Goal: Transaction & Acquisition: Purchase product/service

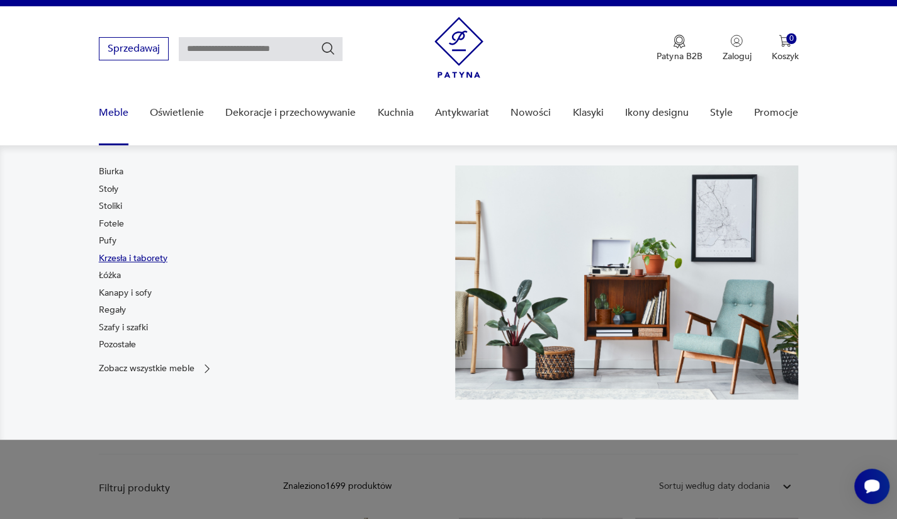
click at [120, 256] on link "Krzesła i taborety" at bounding box center [133, 258] width 69 height 13
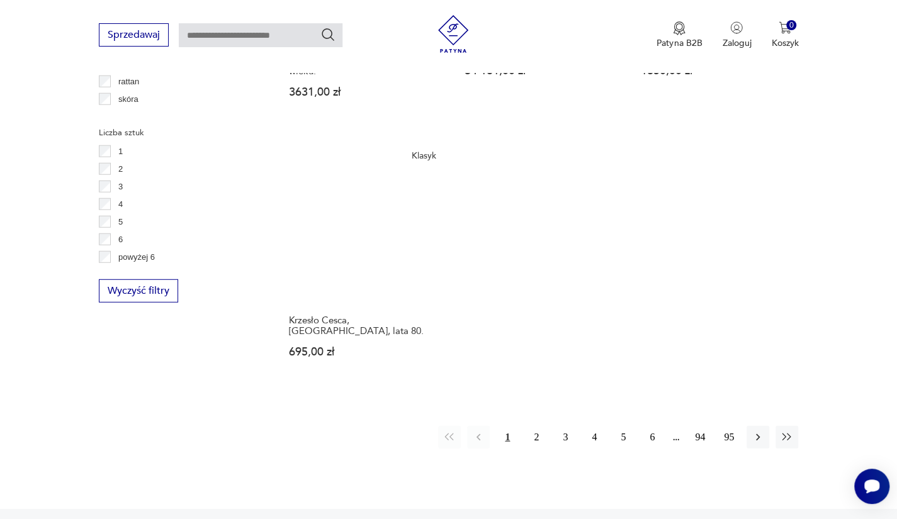
scroll to position [1811, 0]
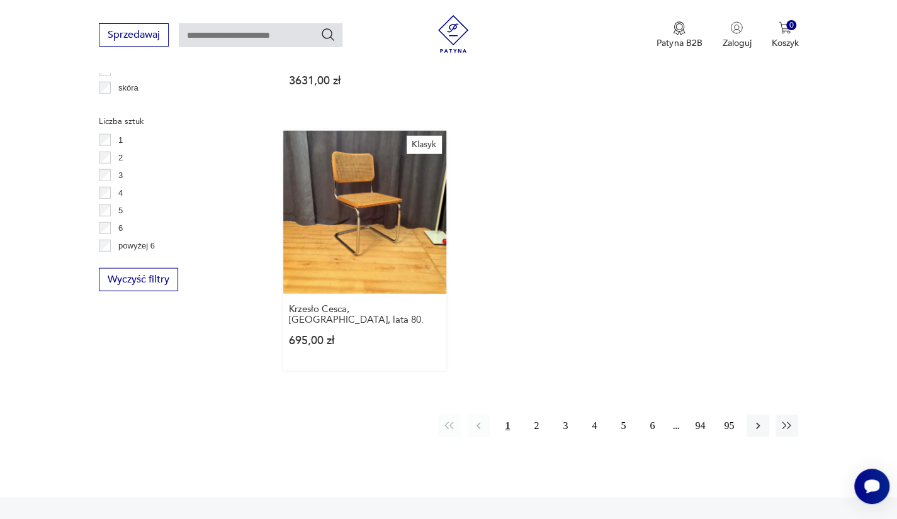
click at [316, 155] on link "Klasyk Krzesło Cesca, [GEOGRAPHIC_DATA], lata 80. 695,00 zł" at bounding box center [365, 251] width 164 height 240
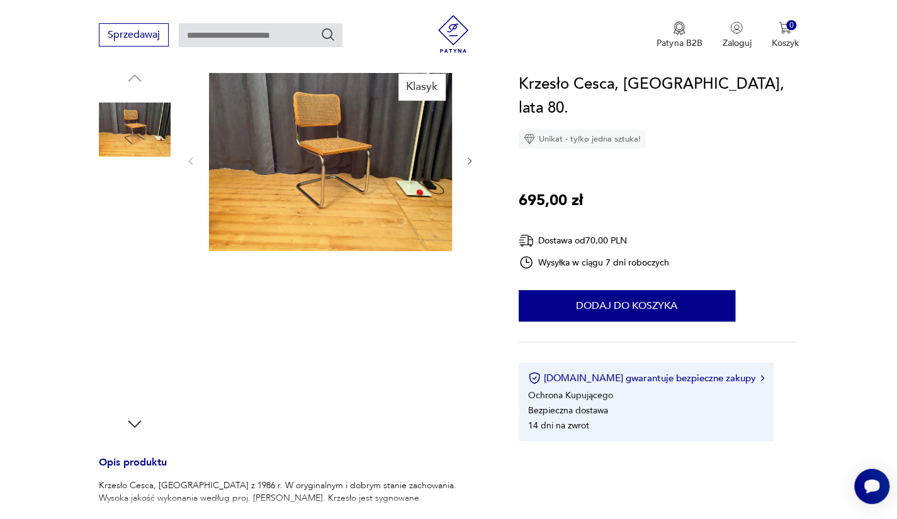
scroll to position [134, 0]
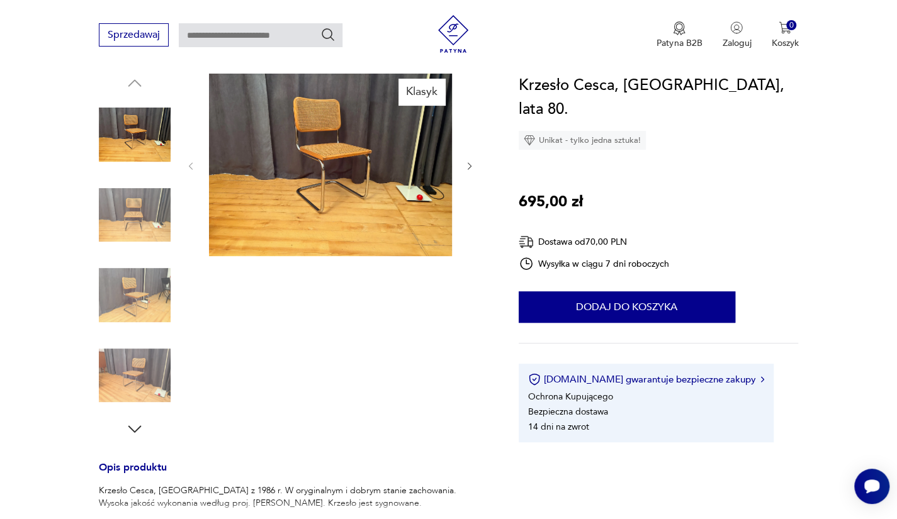
click at [316, 155] on img at bounding box center [330, 165] width 243 height 182
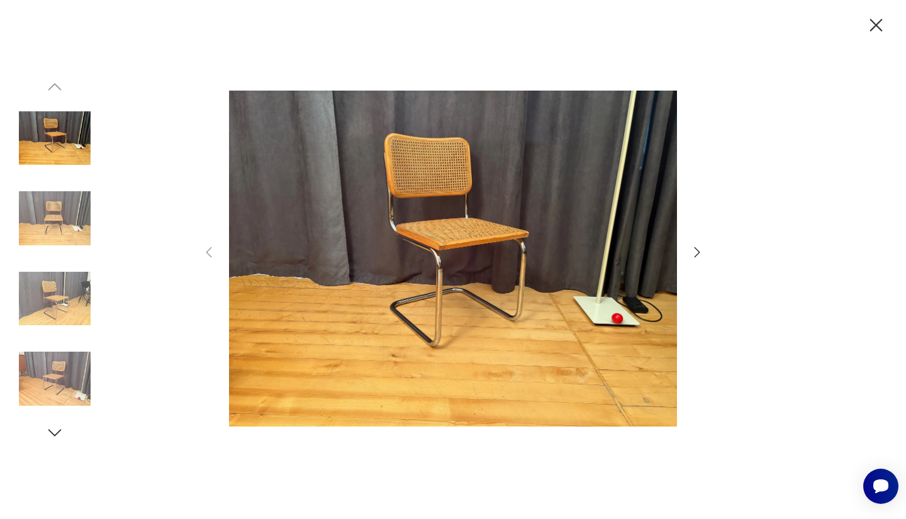
click at [38, 318] on img at bounding box center [55, 299] width 72 height 72
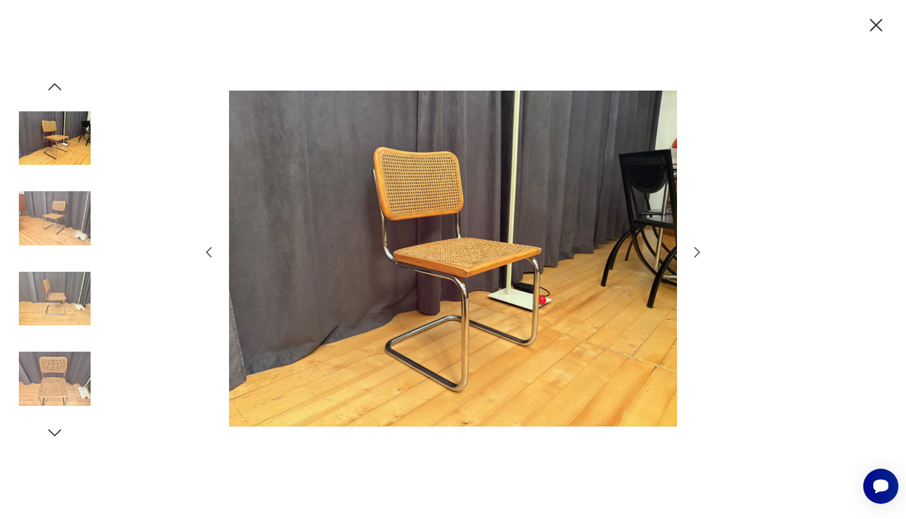
click at [47, 373] on img at bounding box center [55, 379] width 72 height 72
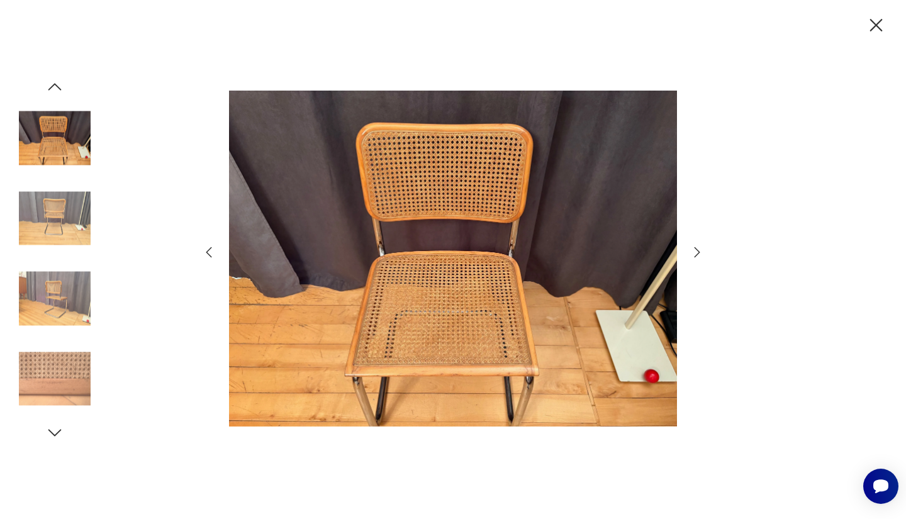
click at [869, 23] on icon "button" at bounding box center [876, 25] width 22 height 22
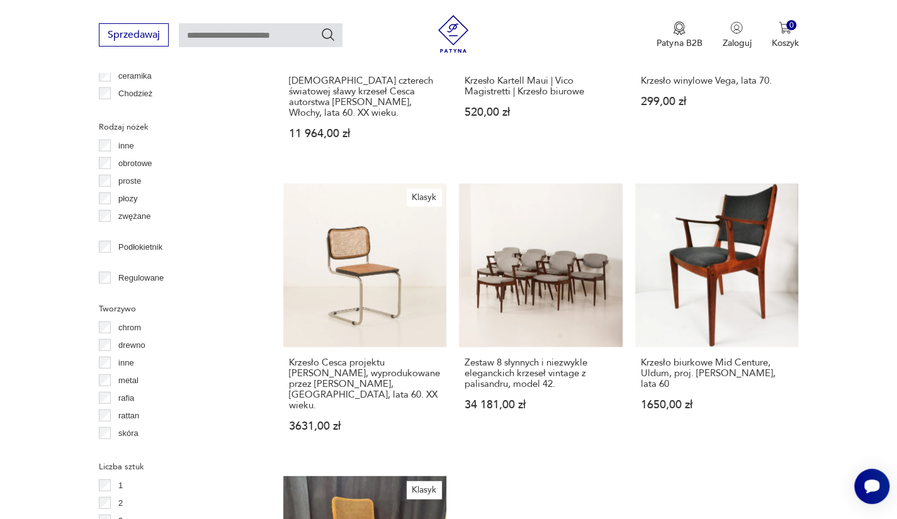
scroll to position [1709, 0]
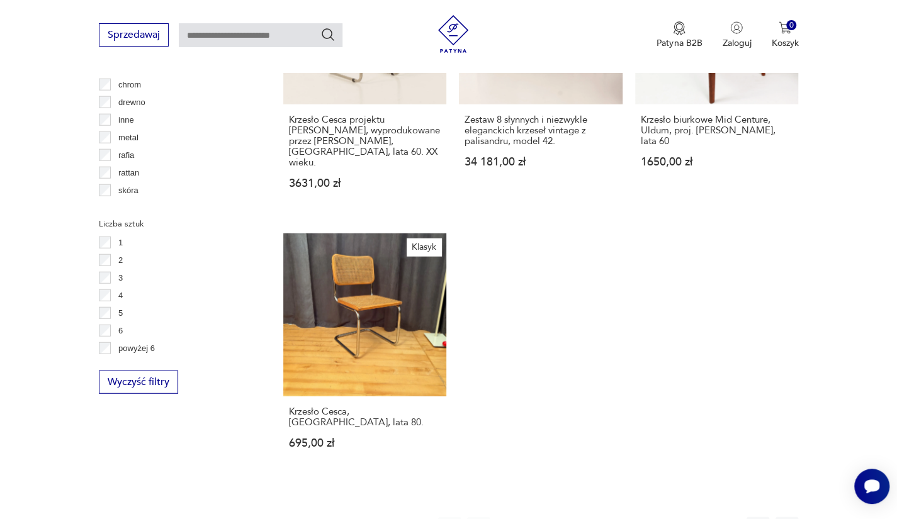
click at [535, 517] on button "2" at bounding box center [536, 528] width 23 height 23
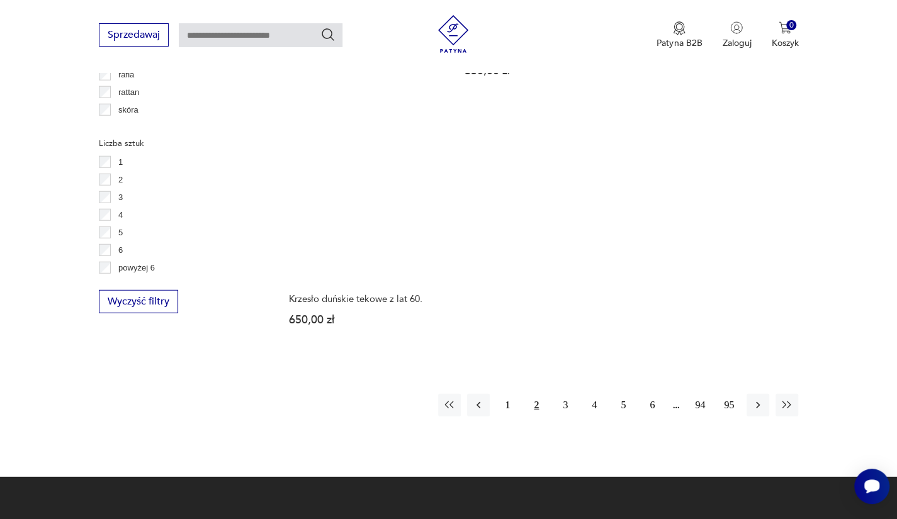
scroll to position [1792, 0]
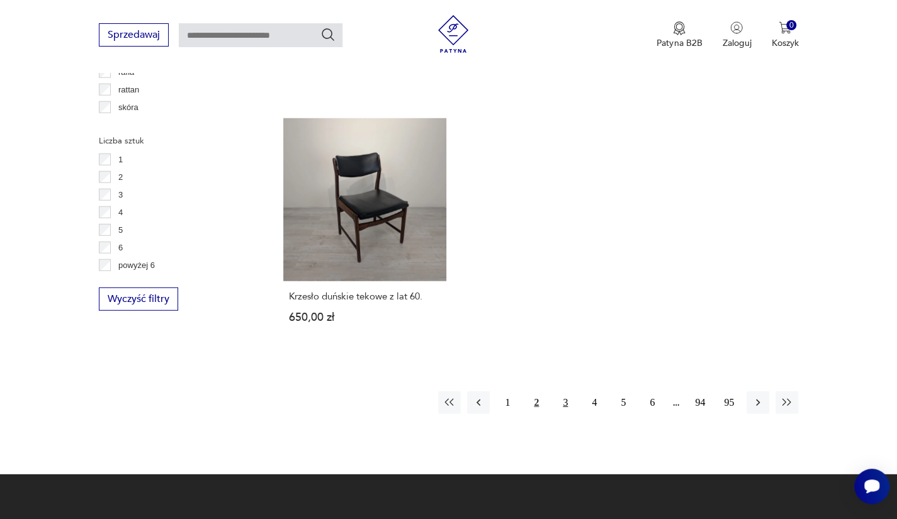
click at [560, 391] on button "3" at bounding box center [565, 402] width 23 height 23
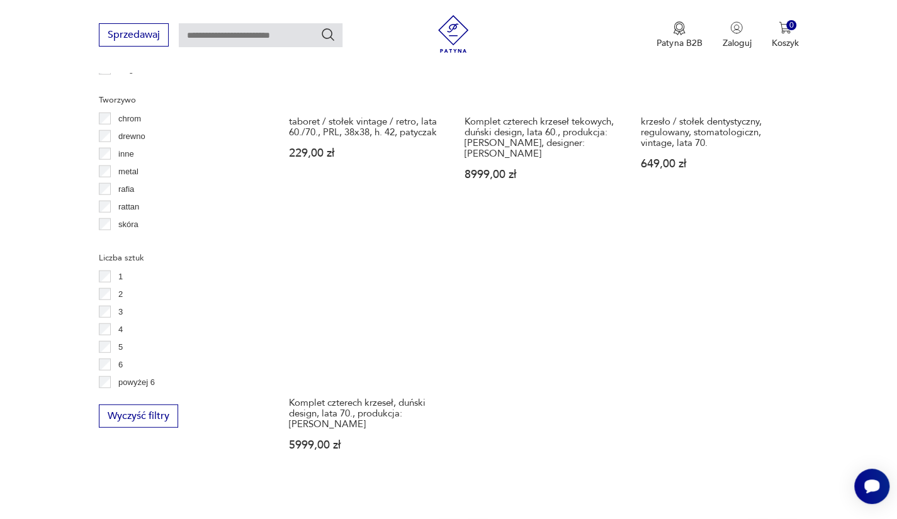
scroll to position [1794, 0]
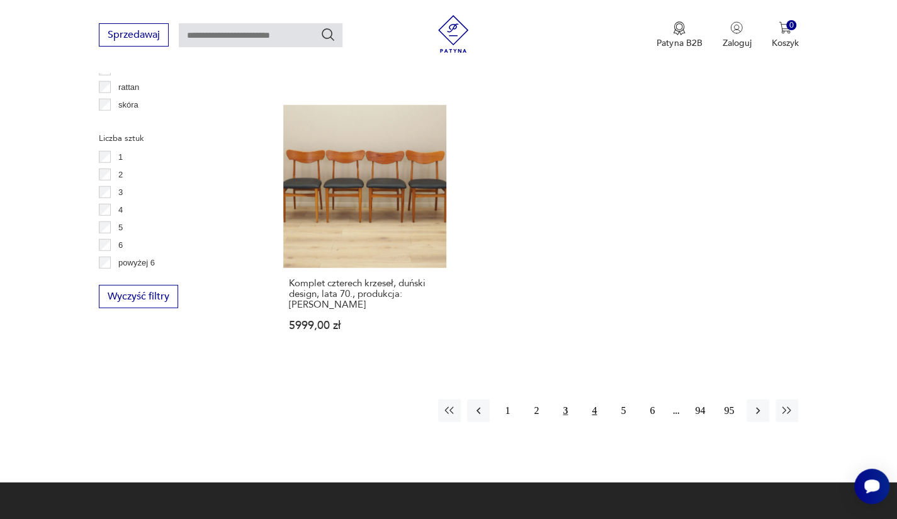
click at [591, 402] on button "4" at bounding box center [594, 411] width 23 height 23
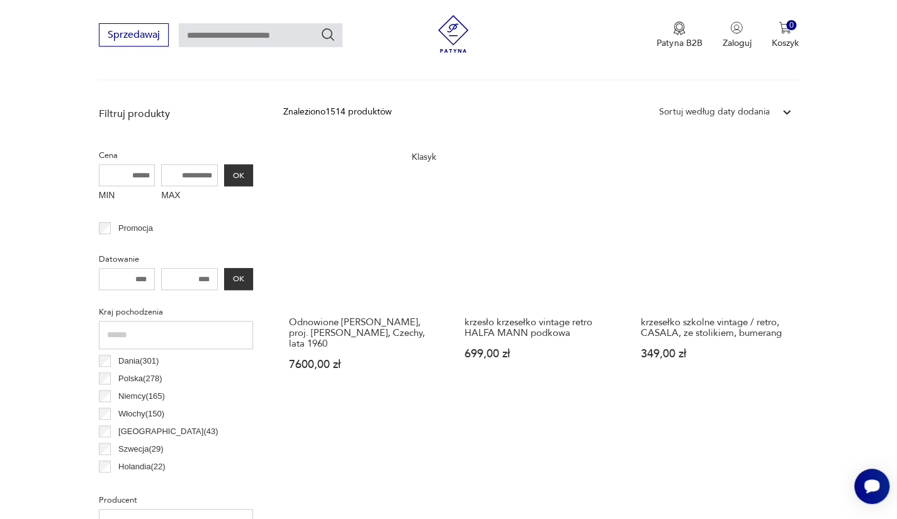
scroll to position [423, 0]
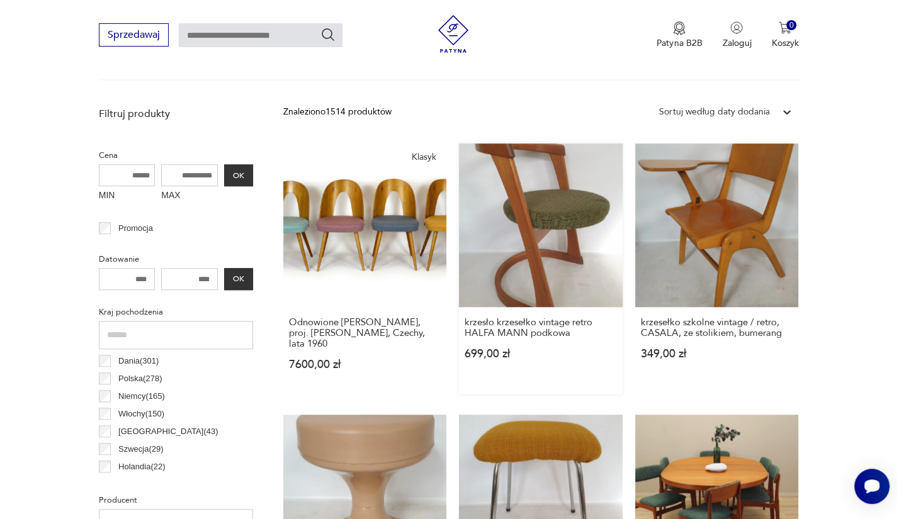
click at [544, 221] on link "krzesło krzesełko vintage retro HALFA MANN podkowa 699,00 zł" at bounding box center [541, 268] width 164 height 251
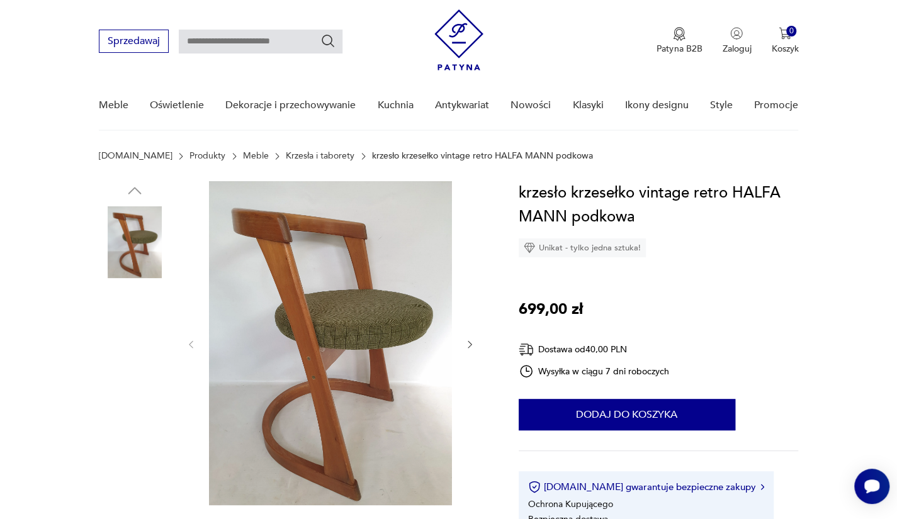
scroll to position [35, 0]
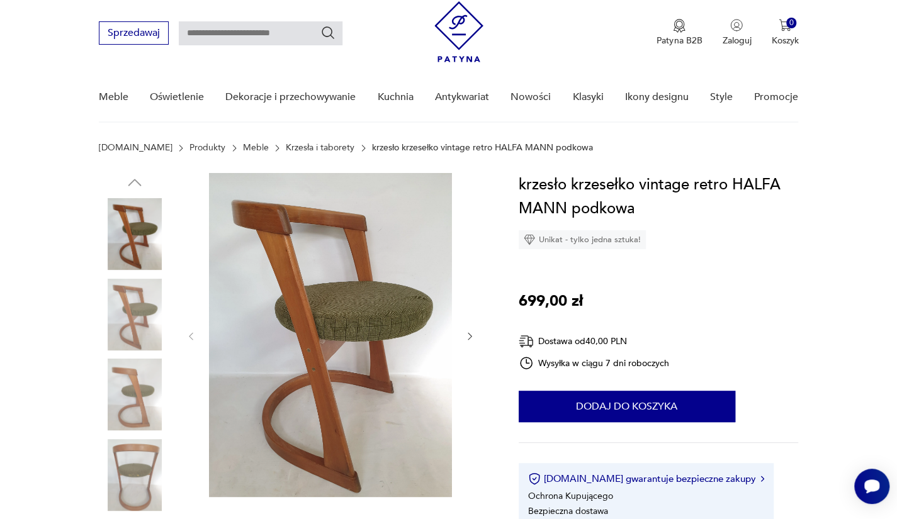
click at [142, 318] on img at bounding box center [135, 315] width 72 height 72
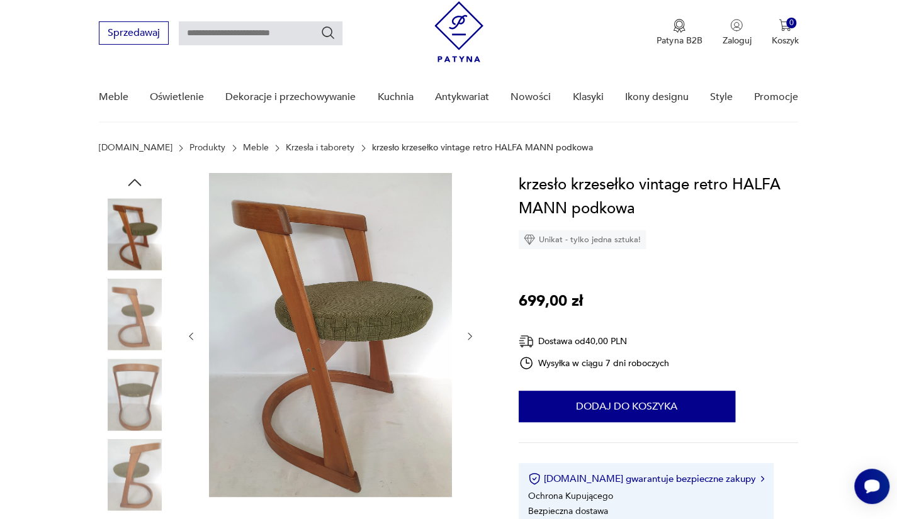
click at [135, 388] on img at bounding box center [135, 395] width 72 height 72
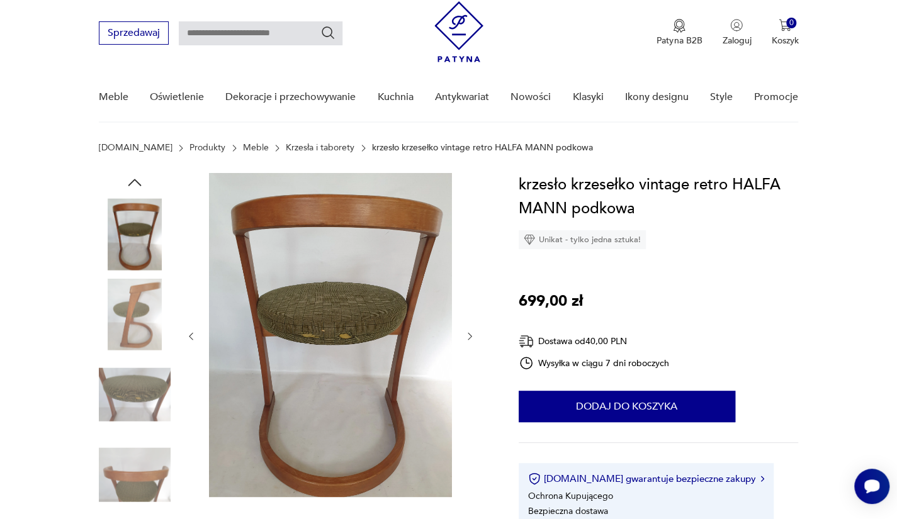
click at [135, 388] on img at bounding box center [135, 395] width 72 height 72
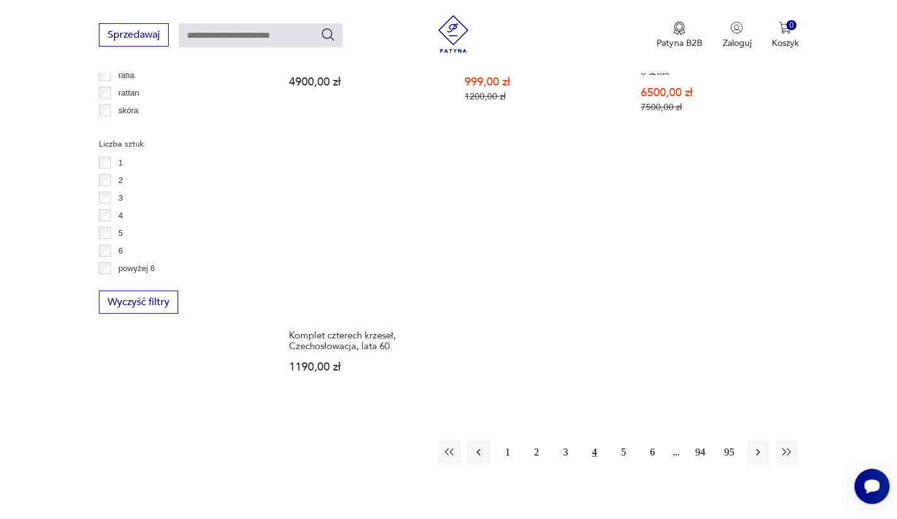
scroll to position [1790, 0]
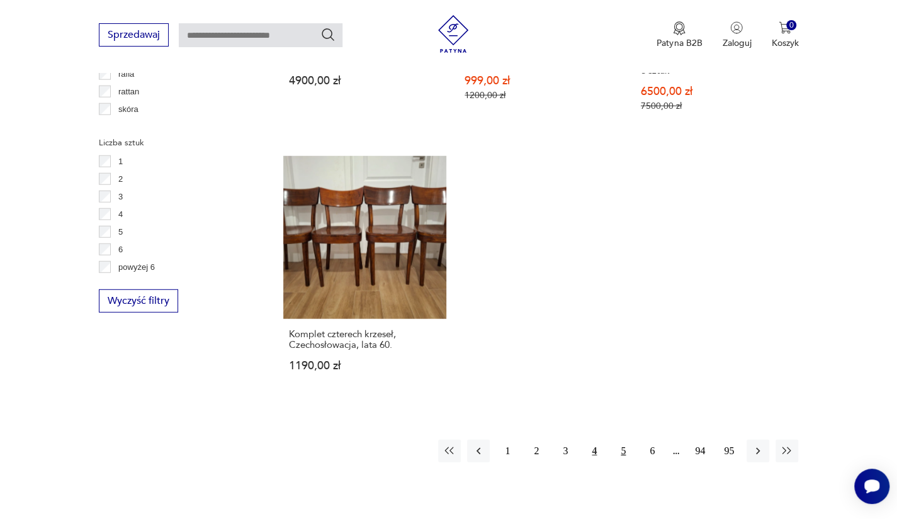
click at [622, 440] on button "5" at bounding box center [623, 451] width 23 height 23
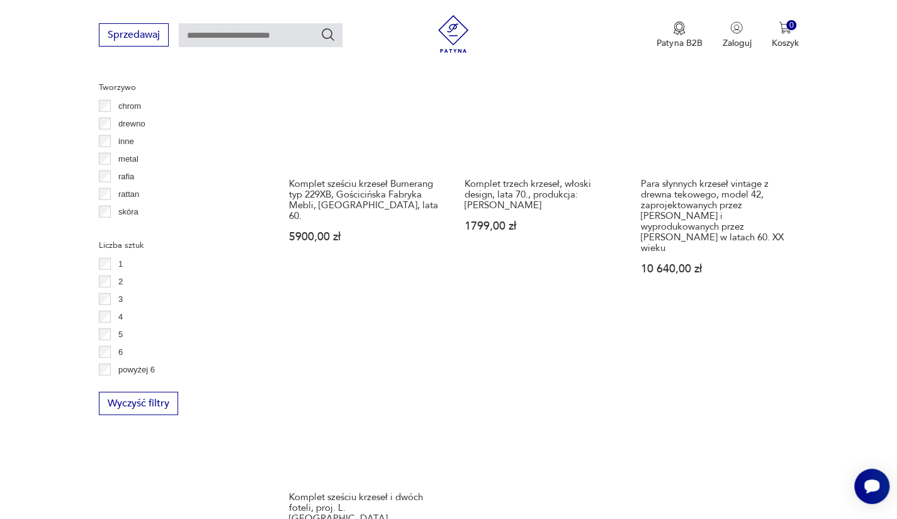
scroll to position [1696, 0]
